Goal: Task Accomplishment & Management: Use online tool/utility

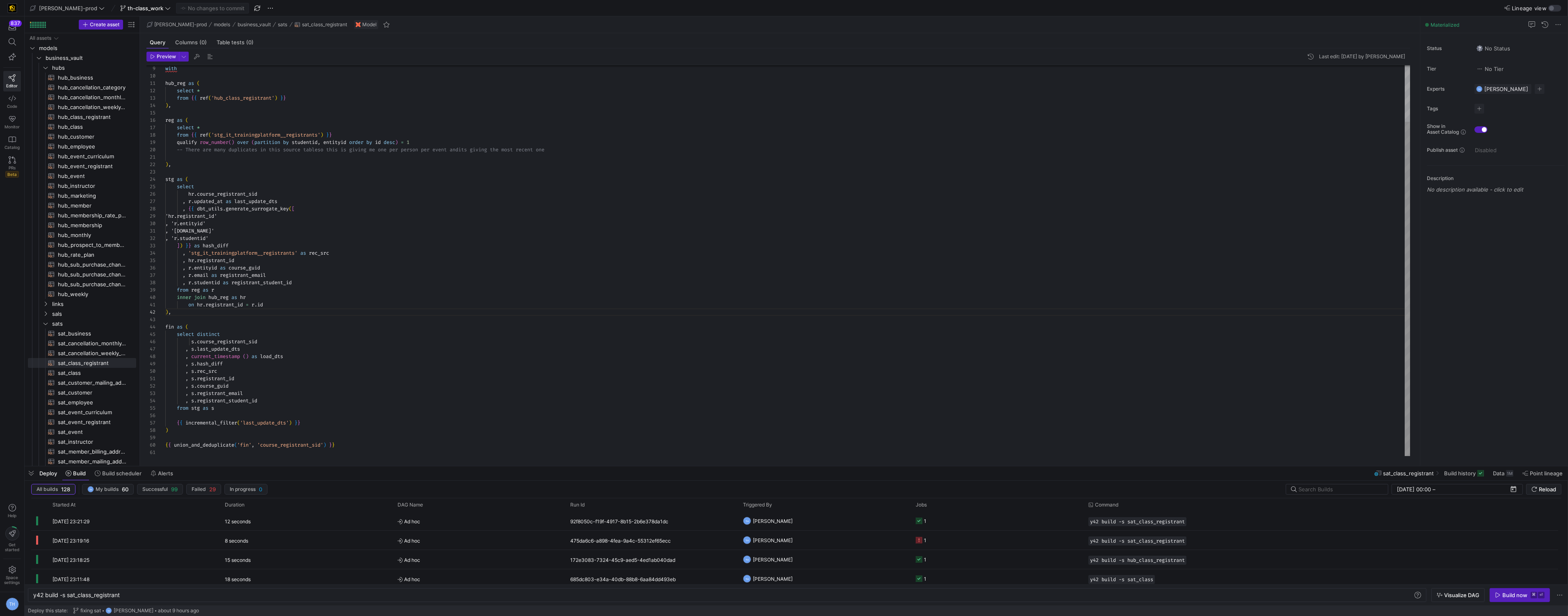
scroll to position [0, 101]
click at [429, 305] on div "with hub_reg as ( select * from { { ref ( 'hub_class_registrant' ) } } ) , reg …" at bounding box center [788, 227] width 1245 height 457
click at [312, 339] on div "with hub_reg as ( select * from { { ref ( 'hub_class_registrant' ) } } ) , reg …" at bounding box center [788, 227] width 1245 height 457
click at [310, 327] on div "with hub_reg as ( select * from { { ref ( 'hub_class_registrant' ) } } ) , reg …" at bounding box center [788, 227] width 1245 height 457
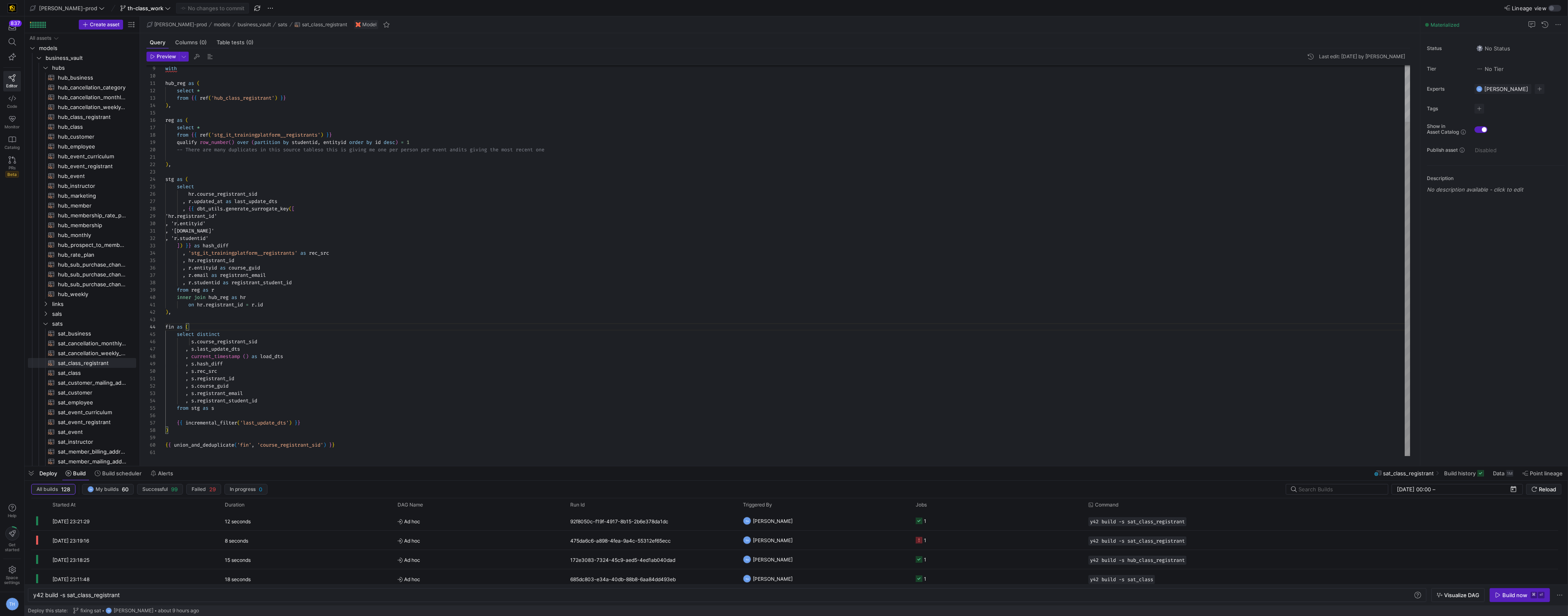
click at [310, 325] on div "with hub_reg as ( select * from { { ref ( 'hub_class_registrant' ) } } ) , reg …" at bounding box center [788, 227] width 1245 height 457
click at [309, 322] on div "with hub_reg as ( select * from { { ref ( 'hub_class_registrant' ) } } ) , reg …" at bounding box center [788, 227] width 1245 height 457
click at [349, 199] on div "with hub_reg as ( select * from { { ref ( 'hub_class_registrant' ) } } ) , reg …" at bounding box center [788, 227] width 1245 height 457
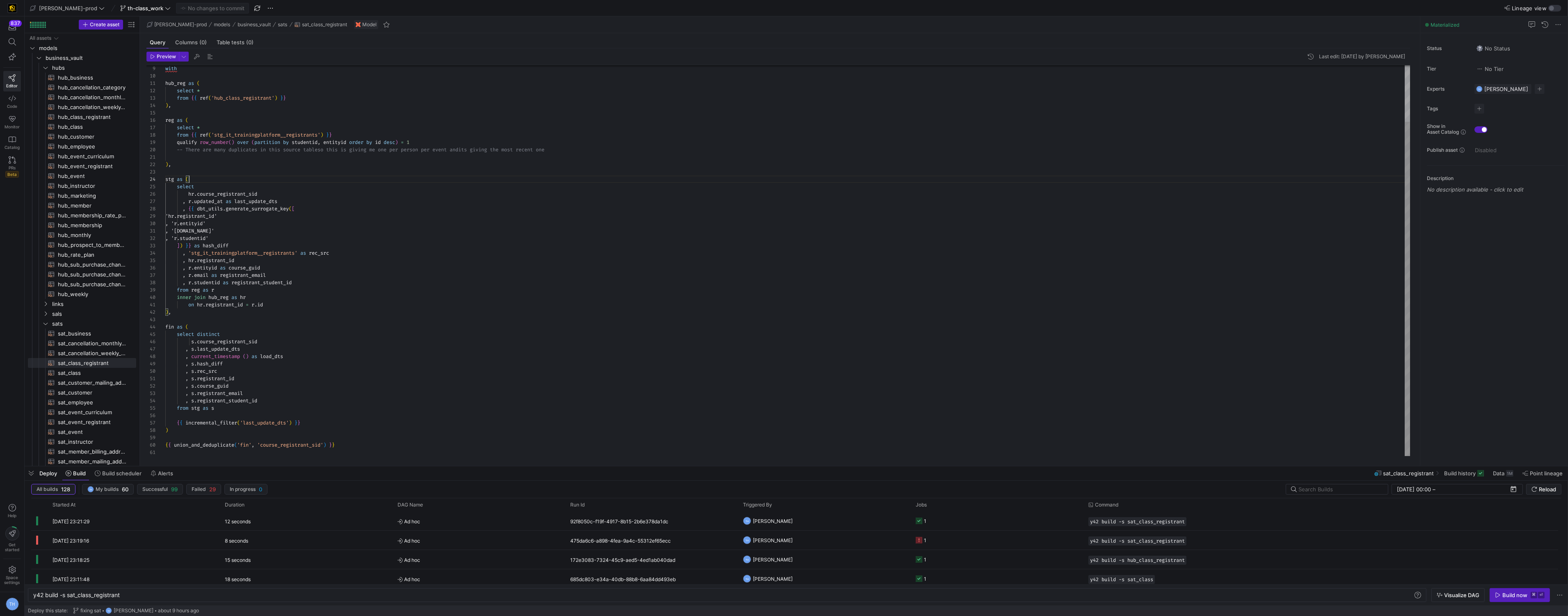
click at [316, 176] on div "with hub_reg as ( select * from { { ref ( 'hub_class_registrant' ) } } ) , reg …" at bounding box center [788, 227] width 1245 height 457
click at [302, 169] on div "with hub_reg as ( select * from { { ref ( 'hub_class_registrant' ) } } ) , reg …" at bounding box center [788, 227] width 1245 height 457
click at [835, 517] on y42-orchestration-triggered-by "TH [PERSON_NAME]" at bounding box center [824, 521] width 163 height 18
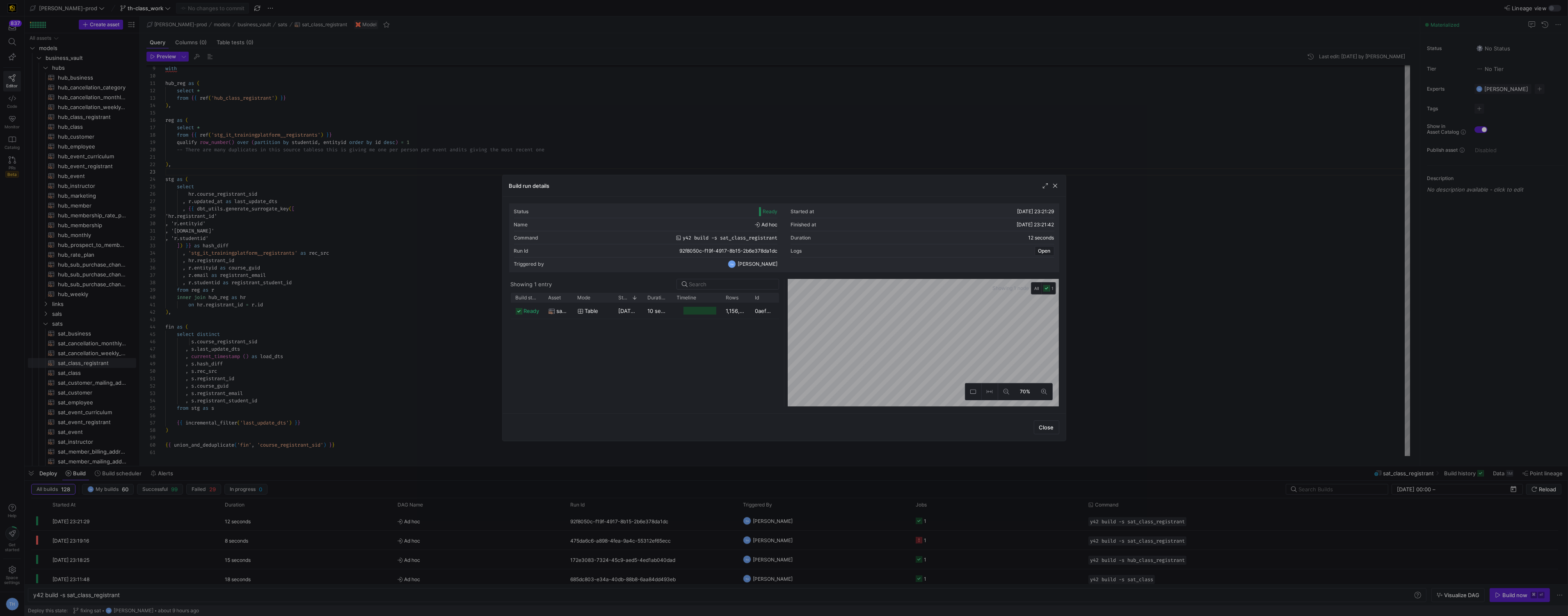
click at [761, 140] on div at bounding box center [784, 308] width 1568 height 616
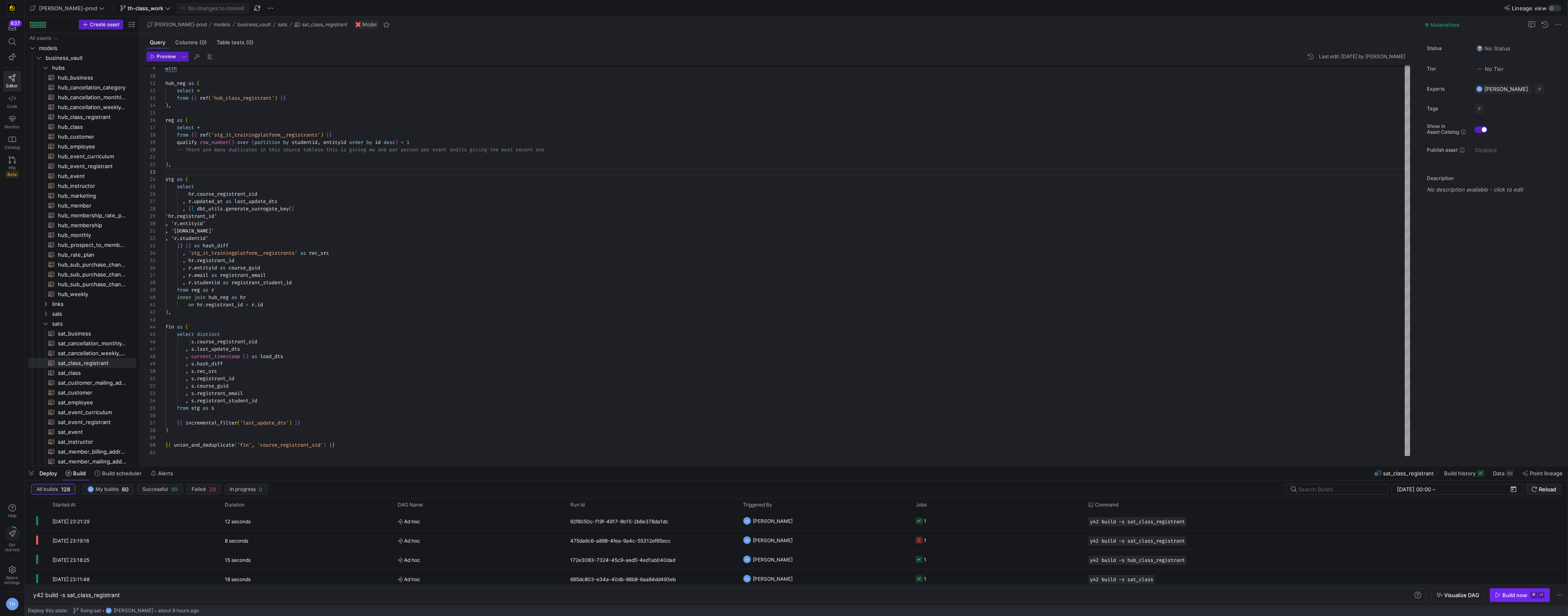
click at [1496, 592] on icon "button" at bounding box center [1498, 595] width 5 height 5
click at [348, 165] on div "with hub_reg as ( select * from { { ref ( 'hub_class_registrant' ) } } ) , reg …" at bounding box center [788, 227] width 1245 height 457
click at [862, 527] on y42-orchestration-triggered-by "TH [PERSON_NAME]" at bounding box center [824, 521] width 163 height 18
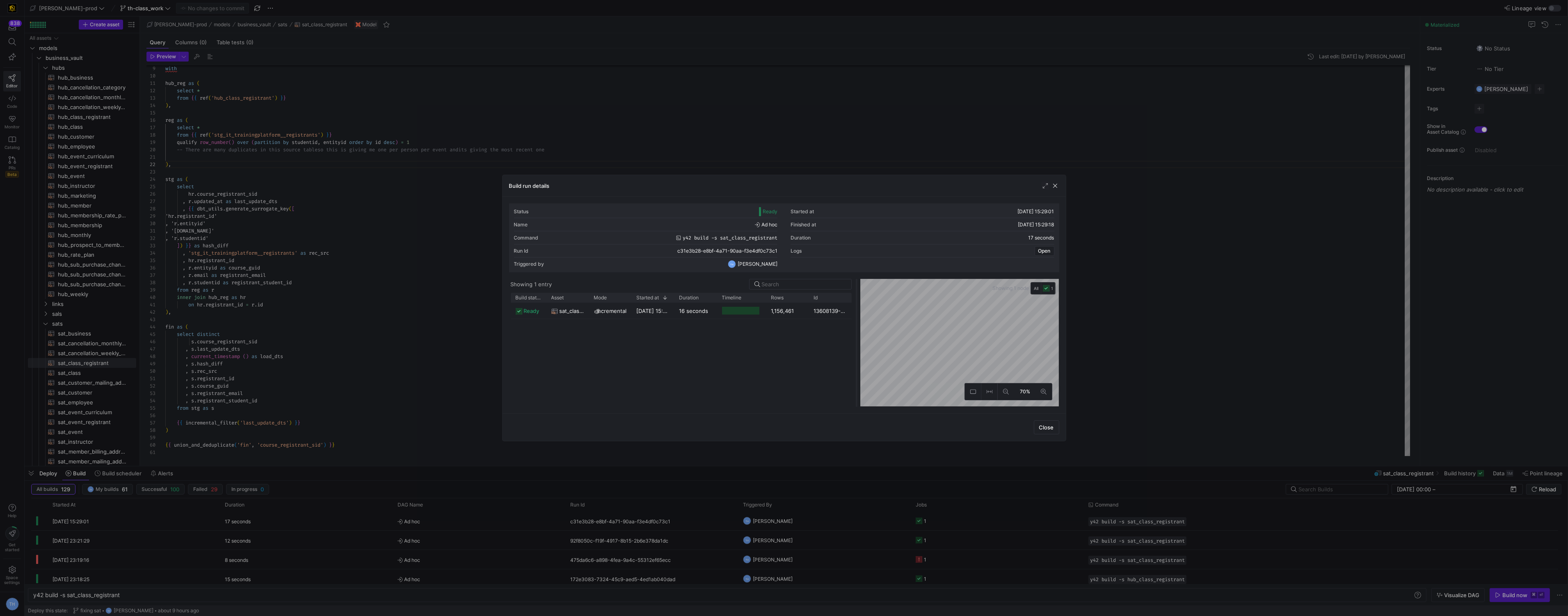
drag, startPoint x: 784, startPoint y: 300, endPoint x: 857, endPoint y: 299, distance: 73.0
click at [857, 299] on div at bounding box center [857, 342] width 4 height 128
click at [799, 142] on div at bounding box center [784, 308] width 1568 height 616
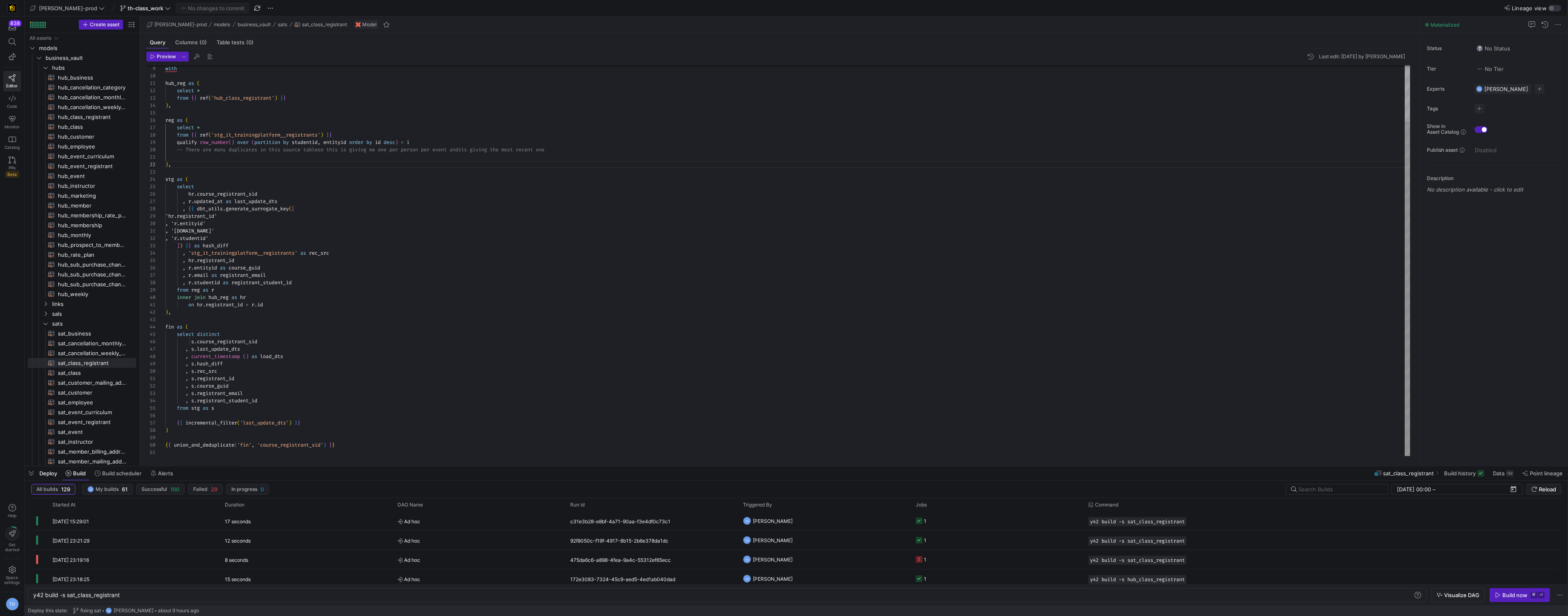
scroll to position [59, 250]
click at [799, 142] on div "with hub_reg as ( select * from { { ref ( 'hub_class_registrant' ) } } ) , reg …" at bounding box center [788, 227] width 1245 height 457
click at [81, 209] on span "links" at bounding box center [83, 212] width 63 height 10
click at [84, 226] on span "lnk_class_registration​​​​​​​​​​" at bounding box center [92, 222] width 69 height 10
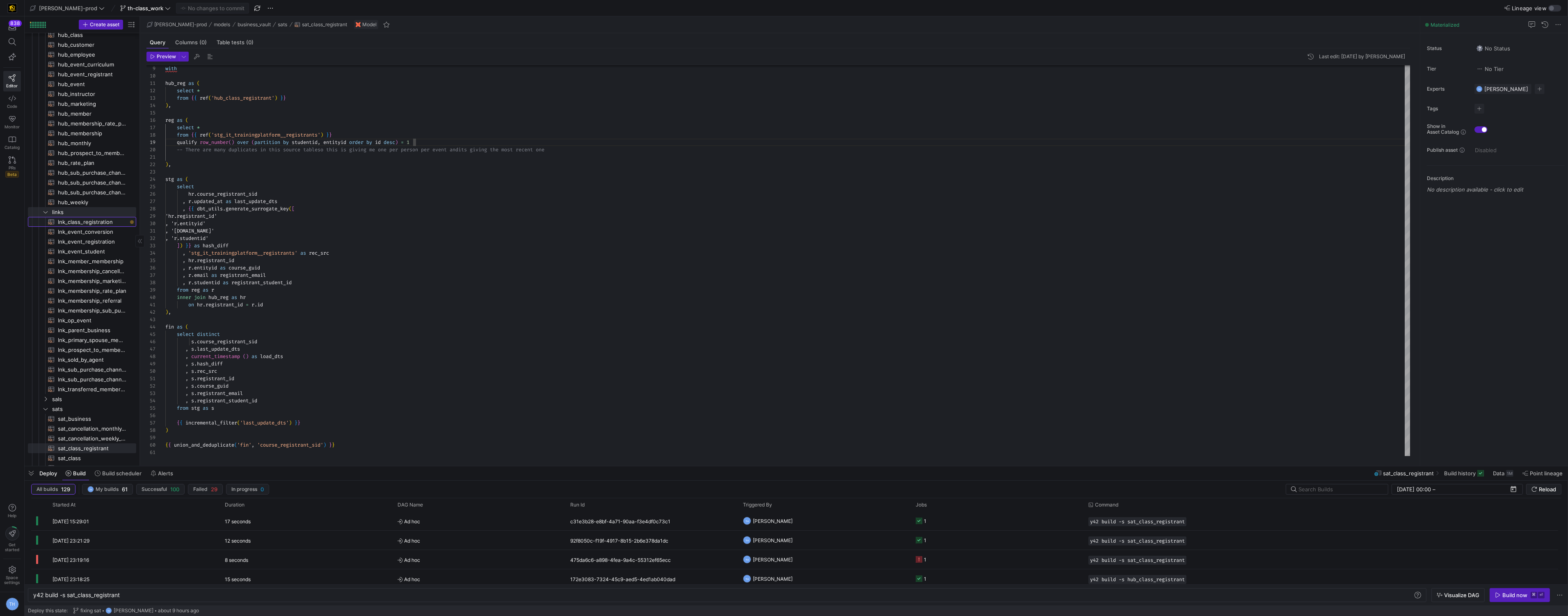
type textarea "{{ config( materialized='incremental', incremental_strategy='merge', unique_key…"
type textarea "y42 build -s lnk_class_registration"
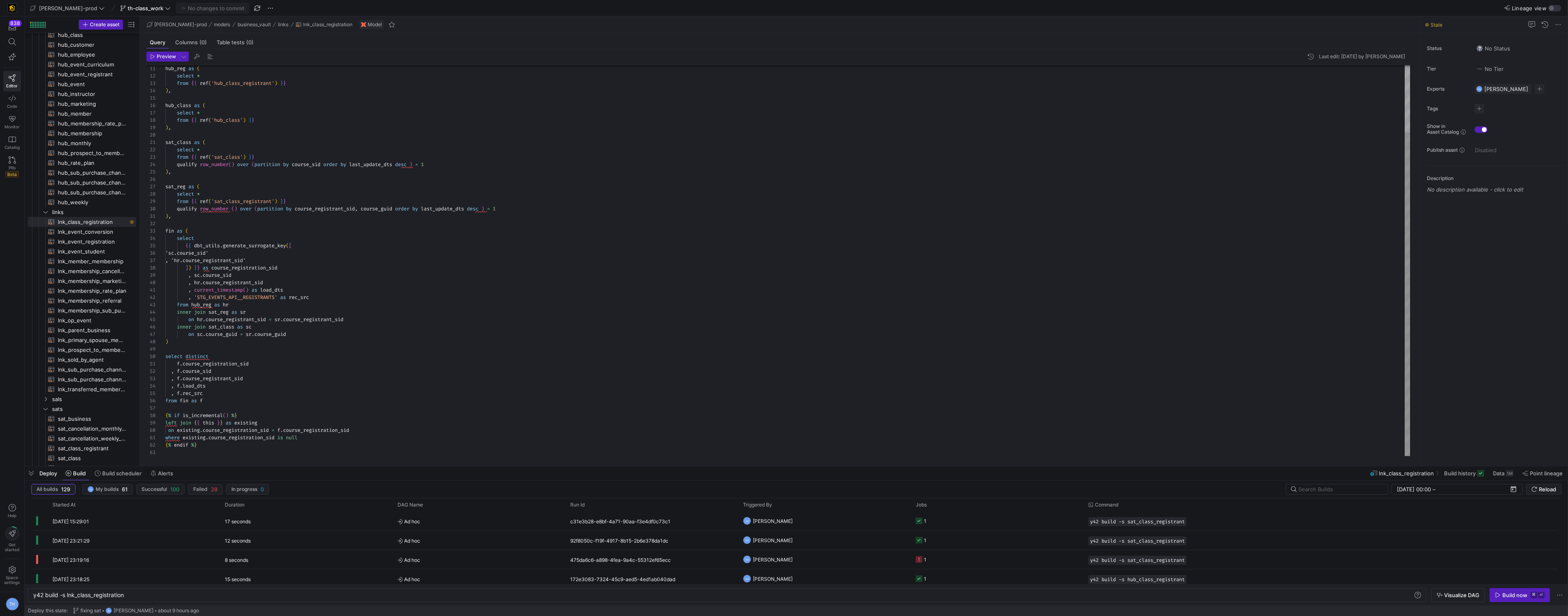
type textarea ", current_timestamp() as load_dts , 'STG_EVENTS_API__REGISTRANTS' as rec_src fr…"
click at [291, 355] on div "hub_reg as ( select * from { { ref ( 'hub_class_registrant' ) } } ) , hub_class…" at bounding box center [788, 220] width 1245 height 472
click at [287, 331] on div "hub_reg as ( select * from { { ref ( 'hub_class_registrant' ) } } ) , hub_class…" at bounding box center [788, 220] width 1245 height 472
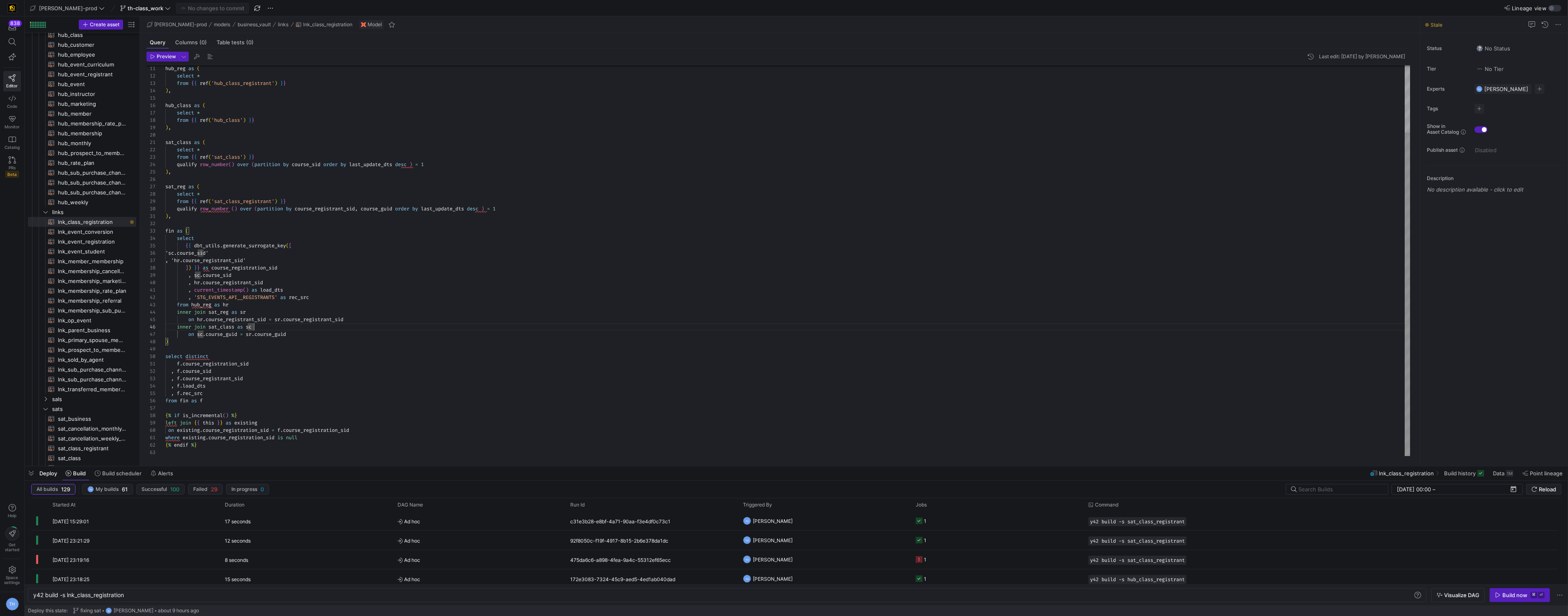
click at [318, 331] on div "hub_reg as ( select * from { { ref ( 'hub_class_registrant' ) } } ) , hub_class…" at bounding box center [788, 220] width 1245 height 472
click at [317, 335] on div "hub_reg as ( select * from { { ref ( 'hub_class_registrant' ) } } ) , hub_class…" at bounding box center [788, 220] width 1245 height 472
click at [317, 328] on div "hub_reg as ( select * from { { ref ( 'hub_class_registrant' ) } } ) , hub_class…" at bounding box center [788, 220] width 1245 height 472
click at [1514, 598] on span "button" at bounding box center [1519, 595] width 59 height 13
